Goal: Transaction & Acquisition: Purchase product/service

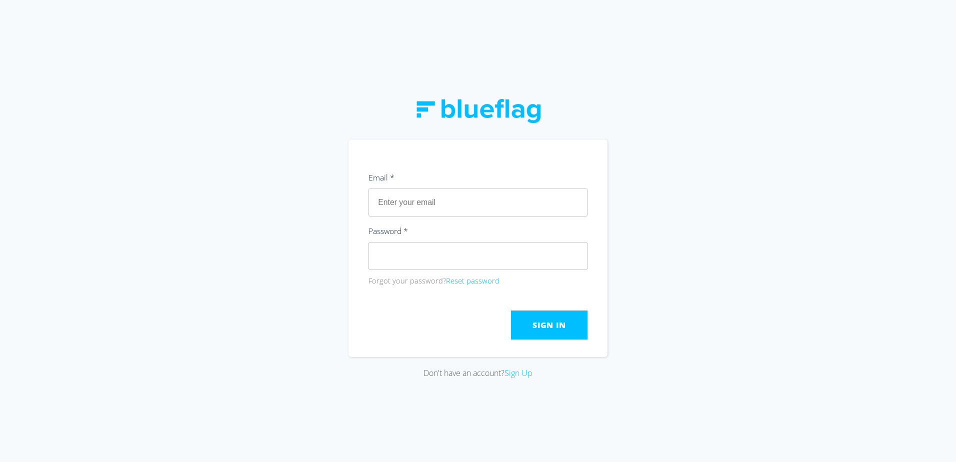
click at [448, 148] on section "Email * Password * Forgot your password? Reset password Submit Sign In" at bounding box center [477, 247] width 259 height 217
click at [499, 208] on input "text" at bounding box center [477, 202] width 219 height 28
click at [485, 204] on input "text" at bounding box center [477, 202] width 219 height 28
click at [580, 126] on div "Don't have an account? Sign Up" at bounding box center [477, 230] width 259 height 295
click at [513, 201] on input "text" at bounding box center [477, 202] width 219 height 28
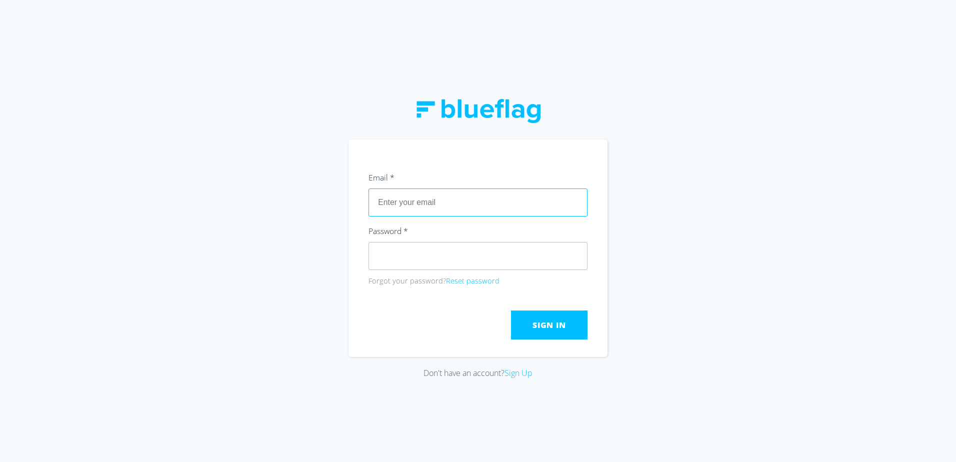
type input "[EMAIL_ADDRESS][DOMAIN_NAME]"
click at [551, 320] on span "Sign In" at bounding box center [548, 324] width 33 height 11
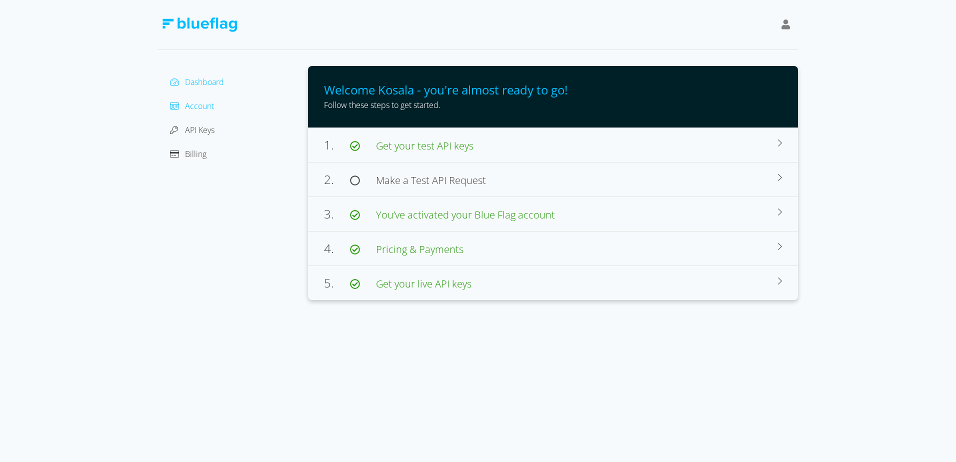
click at [193, 109] on span "Account" at bounding box center [199, 105] width 29 height 11
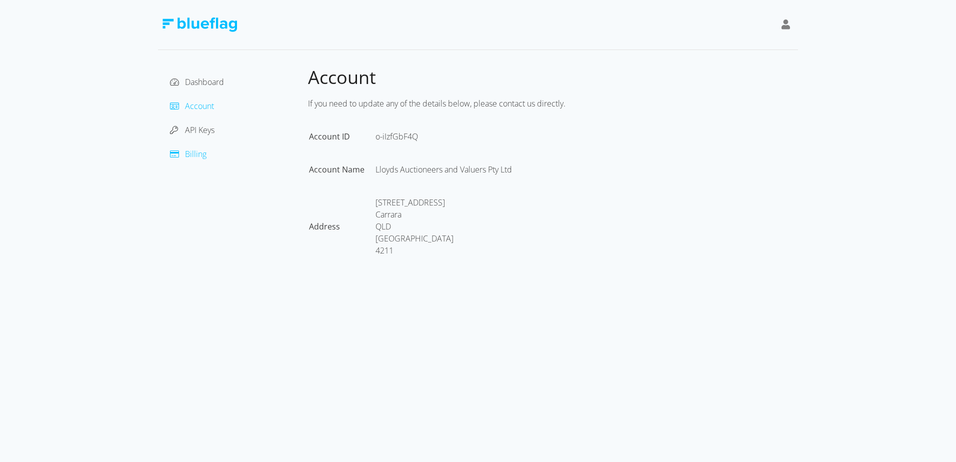
click at [199, 157] on span "Billing" at bounding box center [195, 153] width 21 height 11
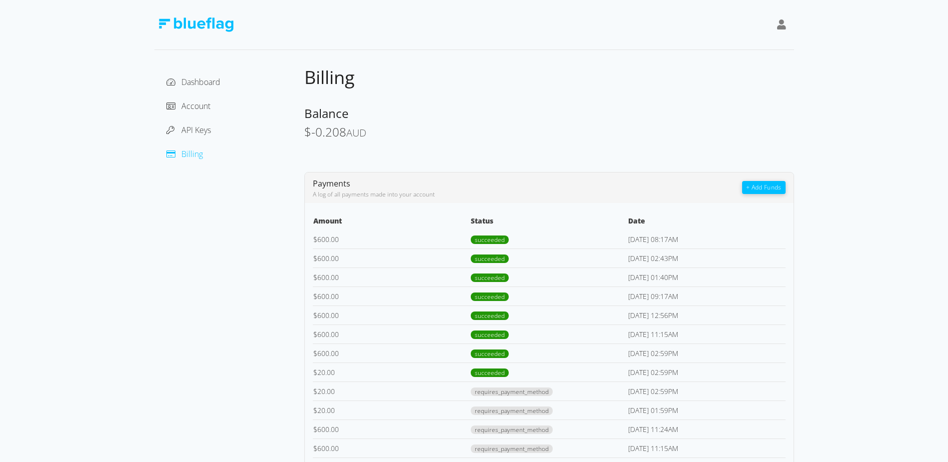
click at [759, 188] on button "+ Add Funds" at bounding box center [763, 187] width 43 height 13
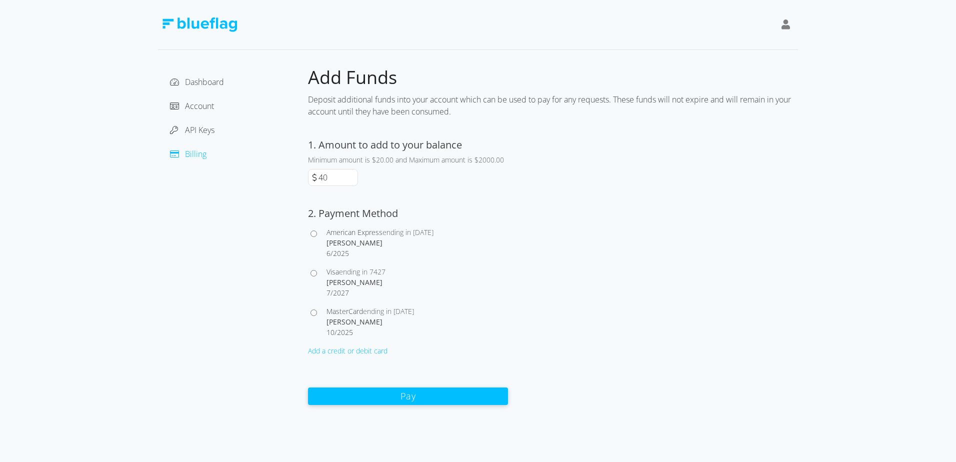
drag, startPoint x: 348, startPoint y: 178, endPoint x: 299, endPoint y: 175, distance: 49.6
click at [316, 175] on input "40" at bounding box center [336, 177] width 41 height 16
click at [559, 267] on div "Add Funds Deposit additional funds into your account which can be used to pay f…" at bounding box center [553, 235] width 490 height 339
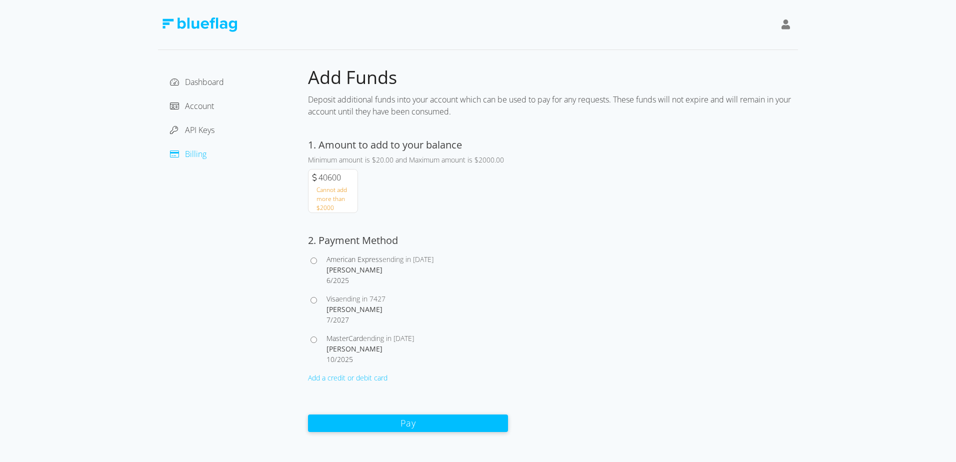
click at [337, 179] on input "40600" at bounding box center [336, 177] width 41 height 16
drag, startPoint x: 334, startPoint y: 178, endPoint x: 277, endPoint y: 173, distance: 57.7
click at [277, 173] on div "Dashboard Account API Keys Billing Add Funds Deposit additional funds into your…" at bounding box center [478, 249] width 640 height 366
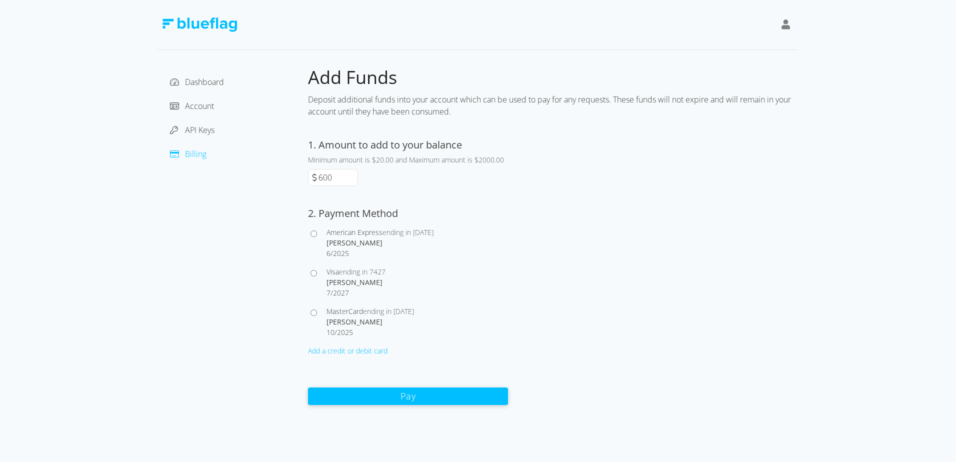
type input "600"
click at [311, 272] on input "Visa ending in 7427 [PERSON_NAME] 7 / 2027" at bounding box center [313, 273] width 6 height 6
radio input "true"
click at [463, 395] on button "Pay" at bounding box center [408, 395] width 200 height 17
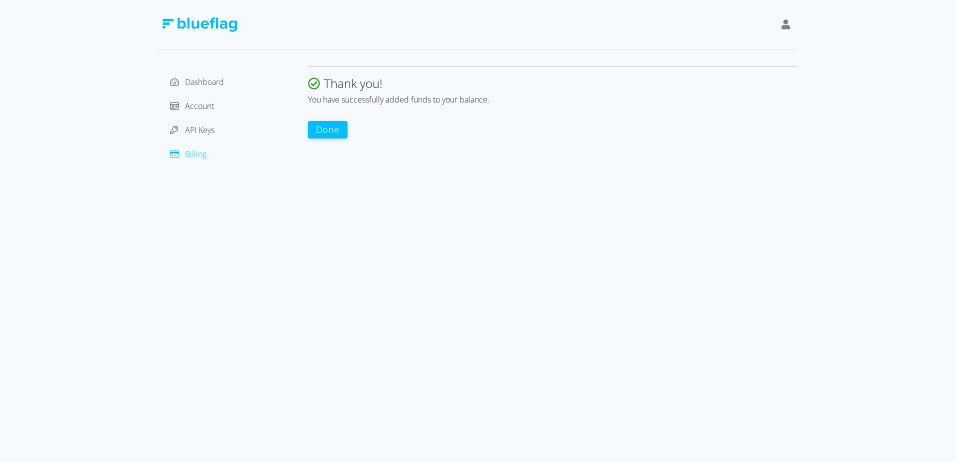
click at [324, 137] on button "Done" at bounding box center [327, 129] width 39 height 17
